Goal: Transaction & Acquisition: Purchase product/service

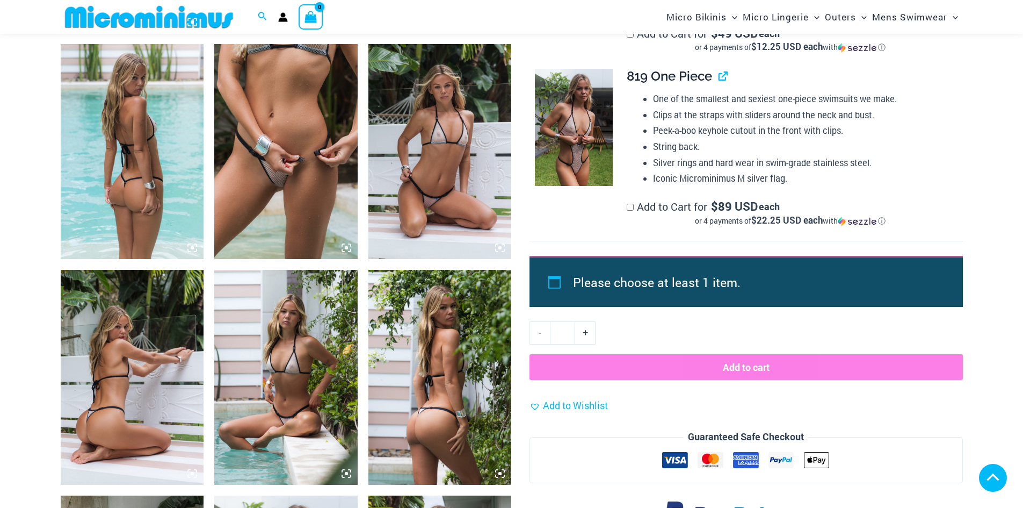
scroll to position [1236, 0]
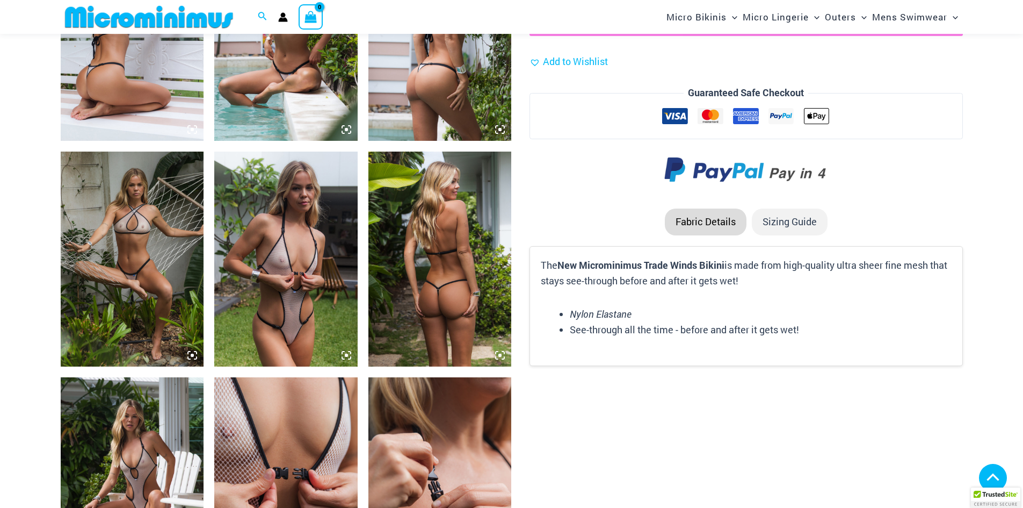
scroll to position [1451, 0]
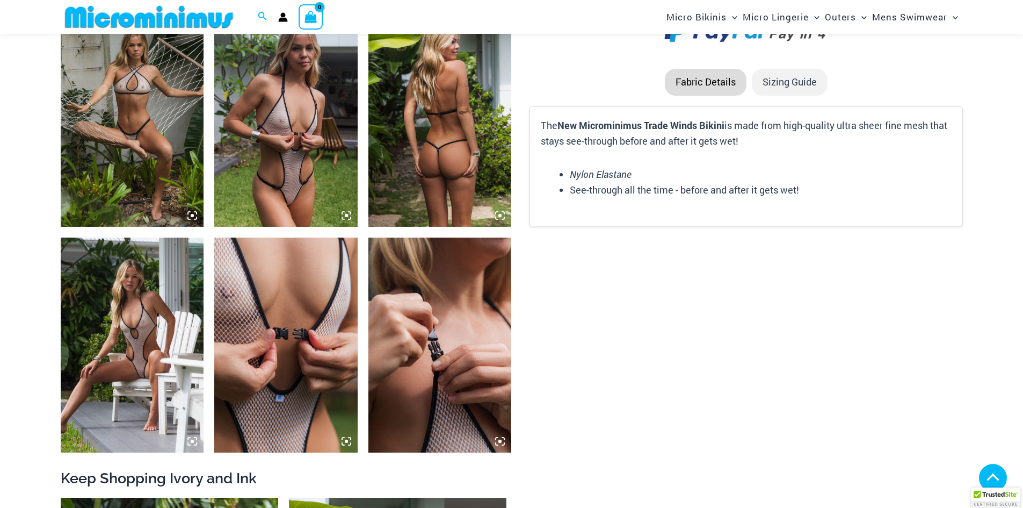
type input "**********"
click at [280, 133] on img at bounding box center [285, 119] width 143 height 215
click at [348, 213] on icon at bounding box center [347, 216] width 10 height 10
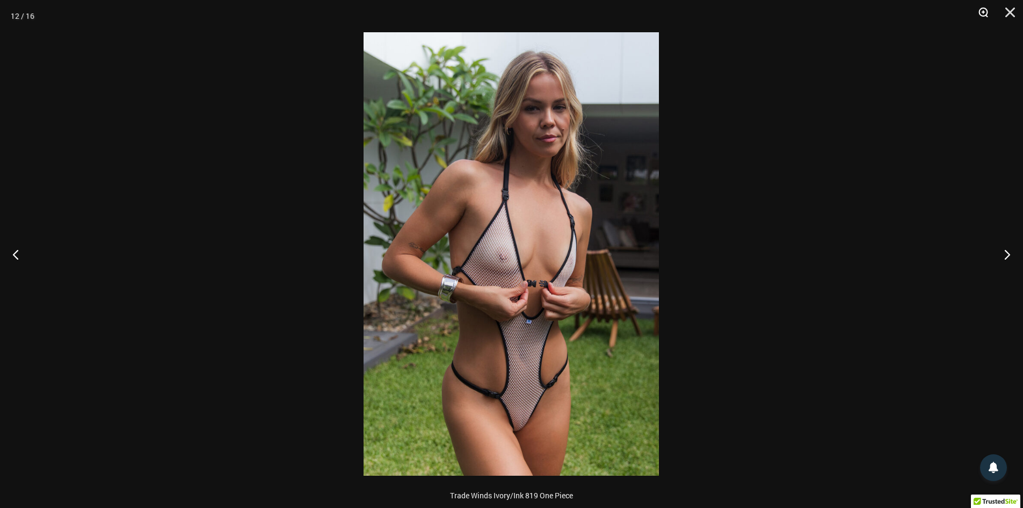
click at [985, 12] on button "Zoom" at bounding box center [979, 16] width 27 height 32
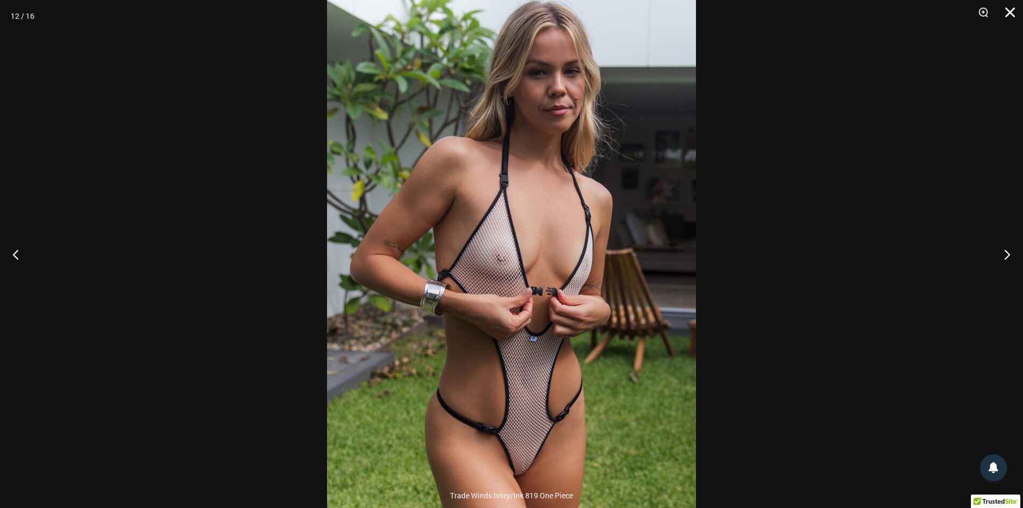
click at [1006, 15] on button "Close" at bounding box center [1006, 16] width 27 height 32
